Goal: Task Accomplishment & Management: Use online tool/utility

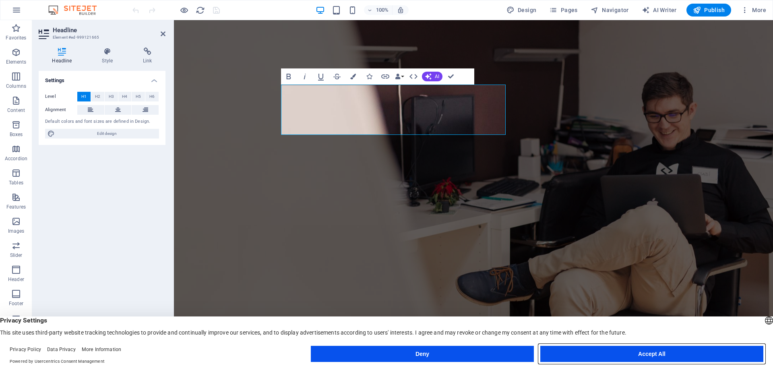
click at [612, 353] on button "Accept All" at bounding box center [651, 354] width 223 height 16
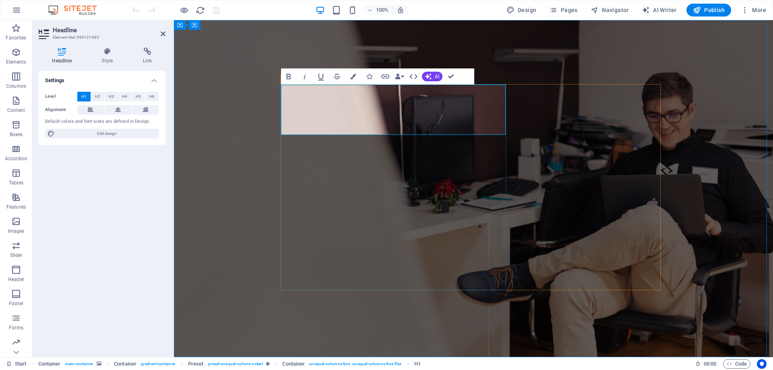
drag, startPoint x: 446, startPoint y: 127, endPoint x: 191, endPoint y: 31, distance: 272.7
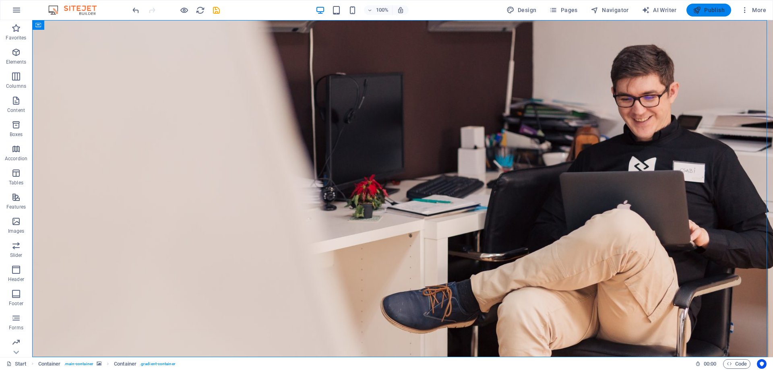
click at [709, 14] on button "Publish" at bounding box center [708, 10] width 45 height 13
checkbox input "false"
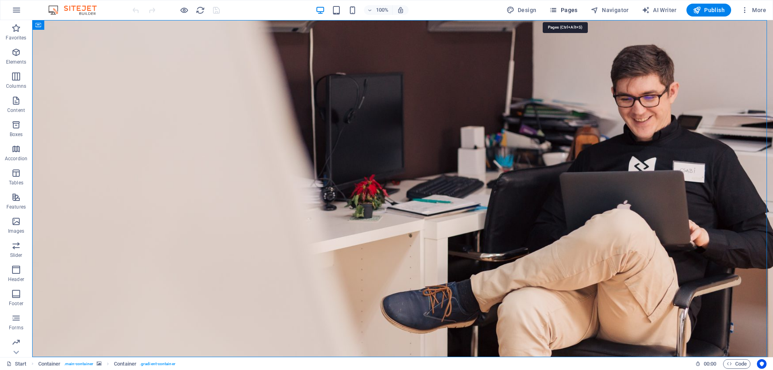
click at [563, 14] on span "Pages" at bounding box center [563, 10] width 28 height 8
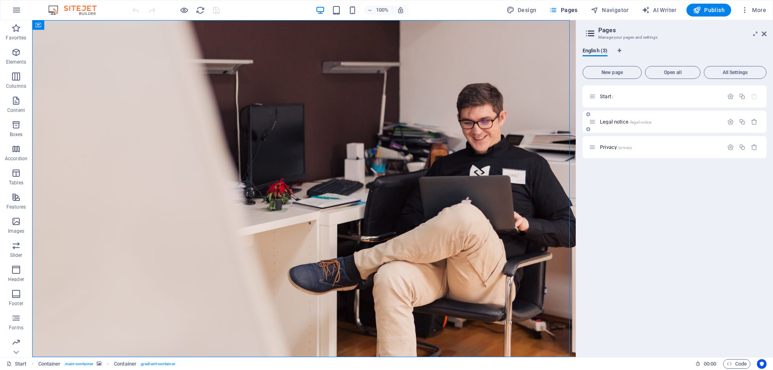
click at [628, 126] on div "Legal notice /legal-notice" at bounding box center [674, 122] width 184 height 22
click at [622, 120] on span "Legal notice /legal-notice" at bounding box center [626, 122] width 52 height 6
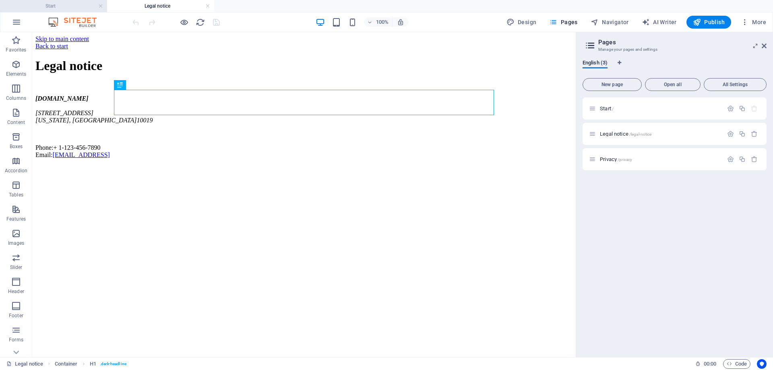
click at [64, 8] on h4 "Start" at bounding box center [53, 6] width 107 height 9
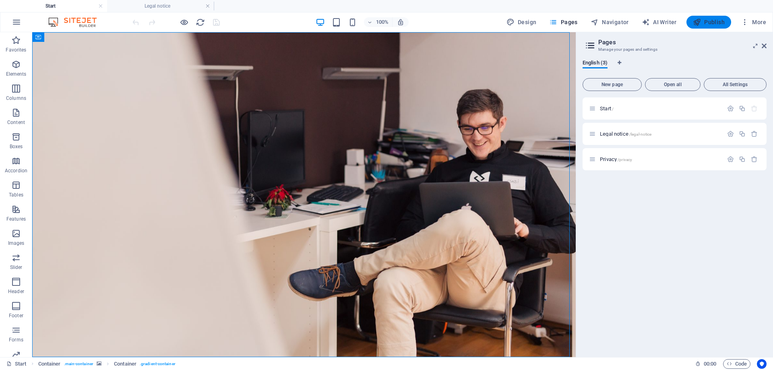
click at [709, 20] on span "Publish" at bounding box center [708, 22] width 32 height 8
